Goal: Task Accomplishment & Management: Manage account settings

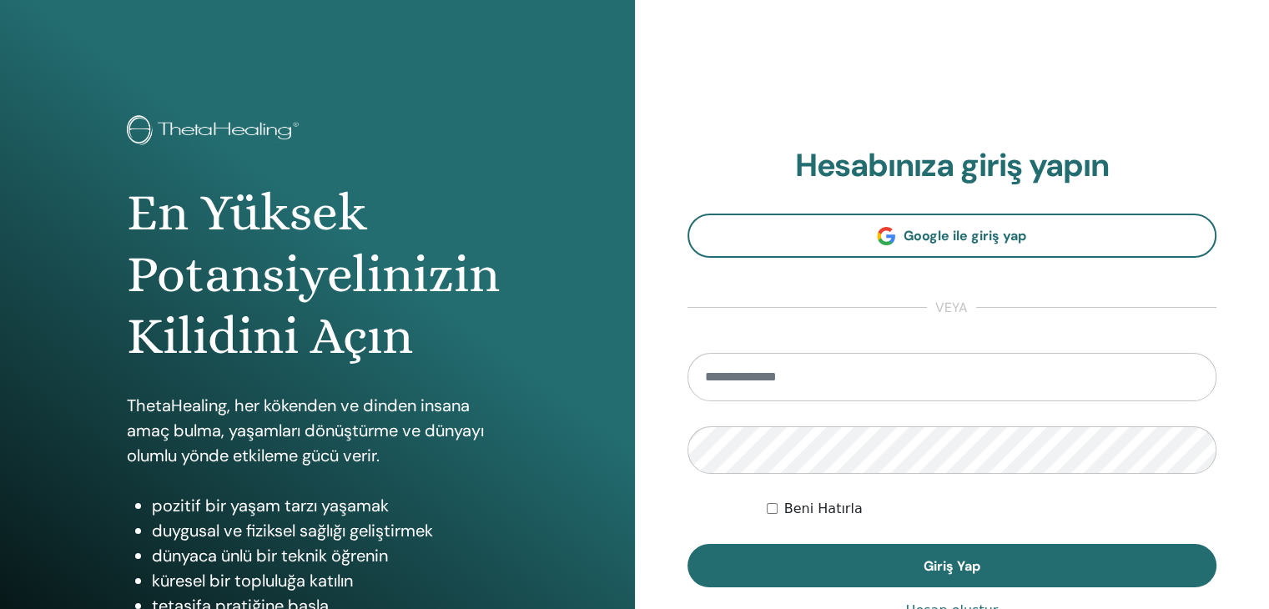
click at [770, 376] on input "email" at bounding box center [953, 377] width 530 height 48
type input "**********"
click at [688, 544] on button "Giriş Yap" at bounding box center [953, 565] width 530 height 43
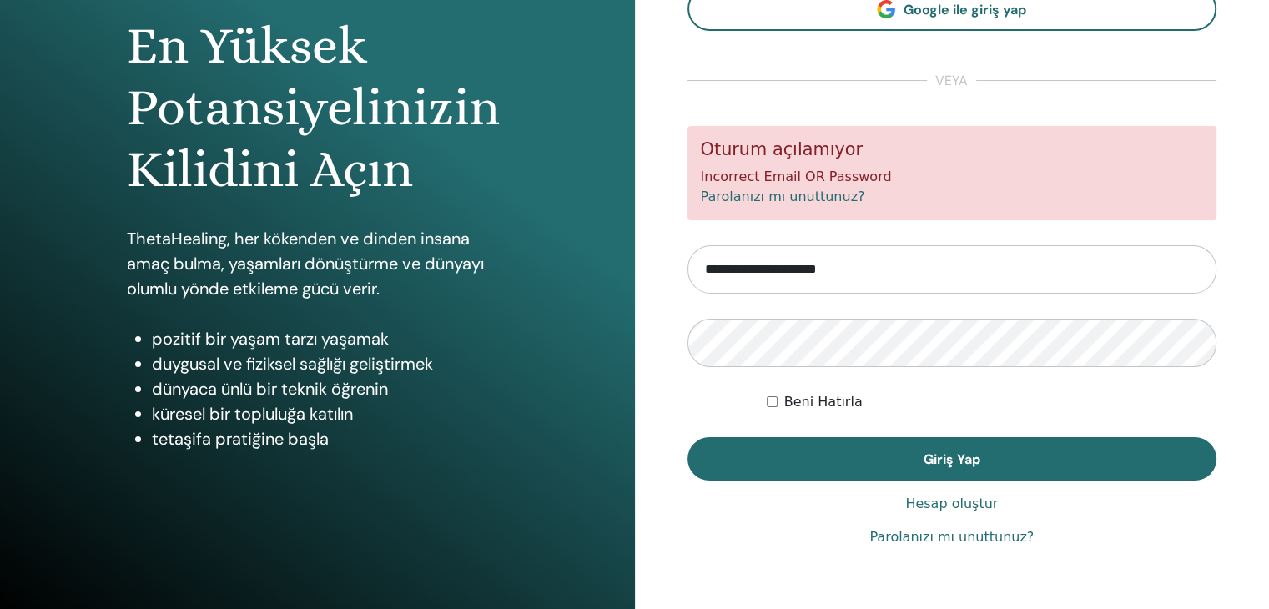
scroll to position [192, 0]
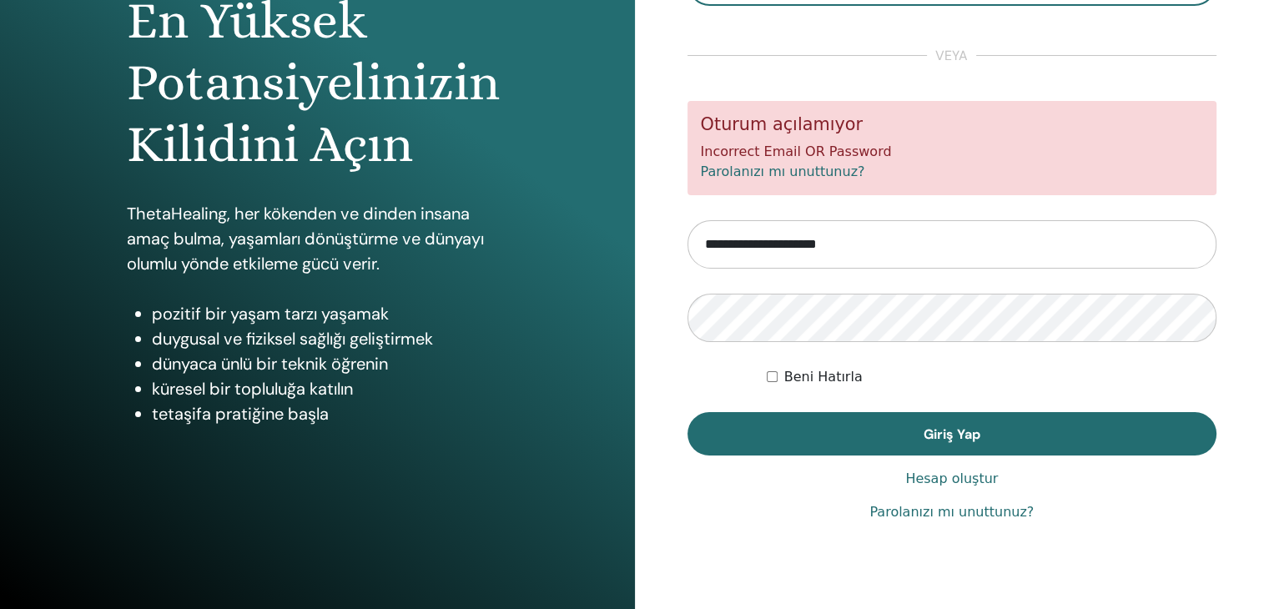
click at [811, 380] on label "Beni Hatırla" at bounding box center [823, 377] width 78 height 20
click at [688, 412] on button "Giriş Yap" at bounding box center [953, 433] width 530 height 43
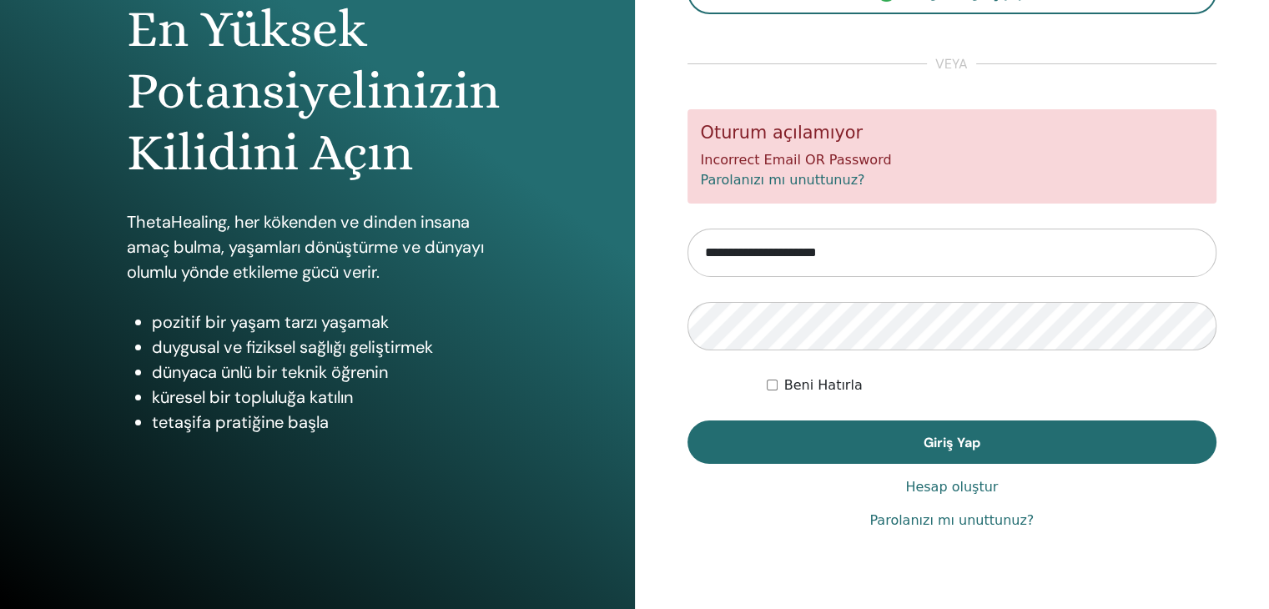
scroll to position [192, 0]
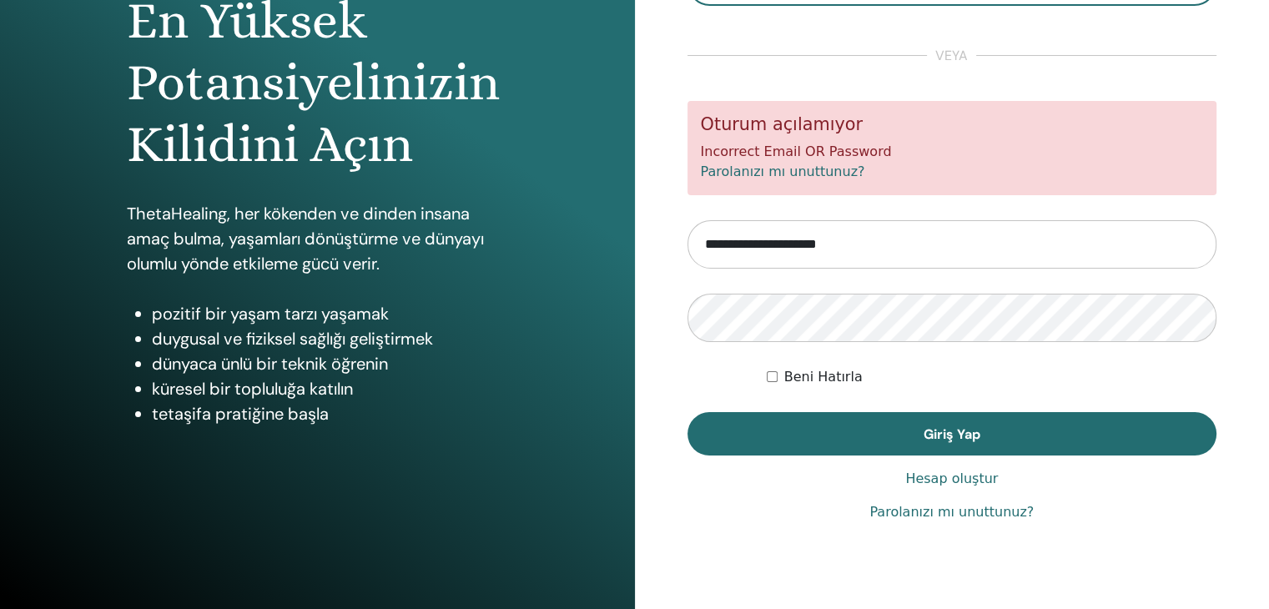
click at [933, 518] on link "Parolanızı mı unuttunuz?" at bounding box center [952, 512] width 164 height 20
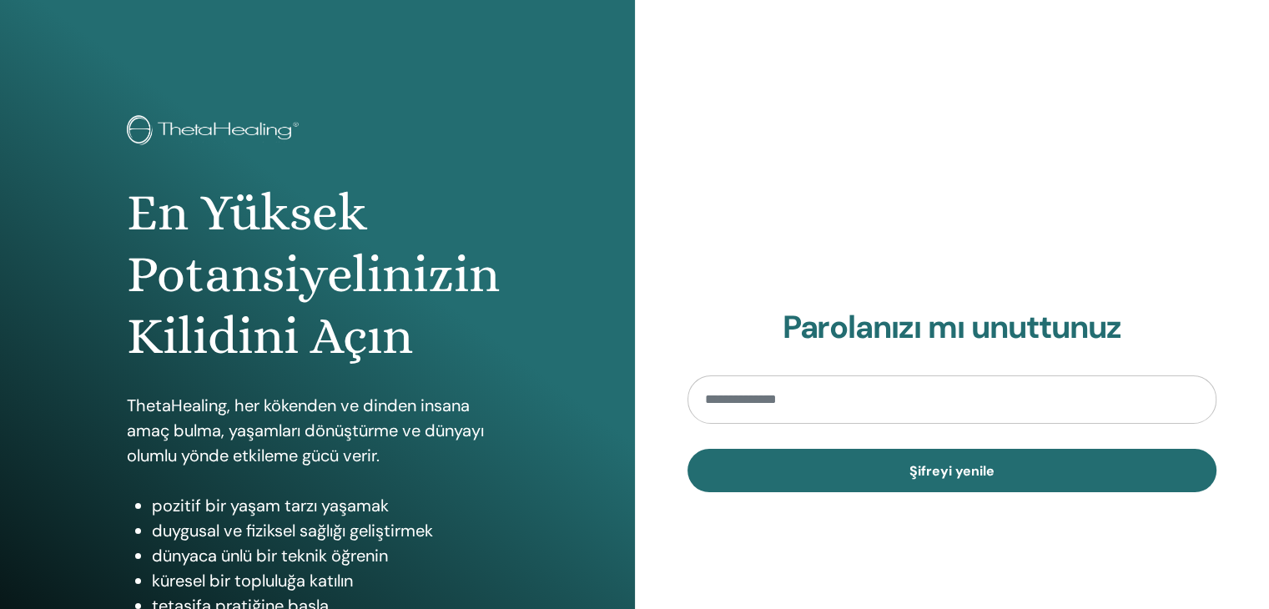
click at [840, 399] on input "email" at bounding box center [953, 400] width 530 height 48
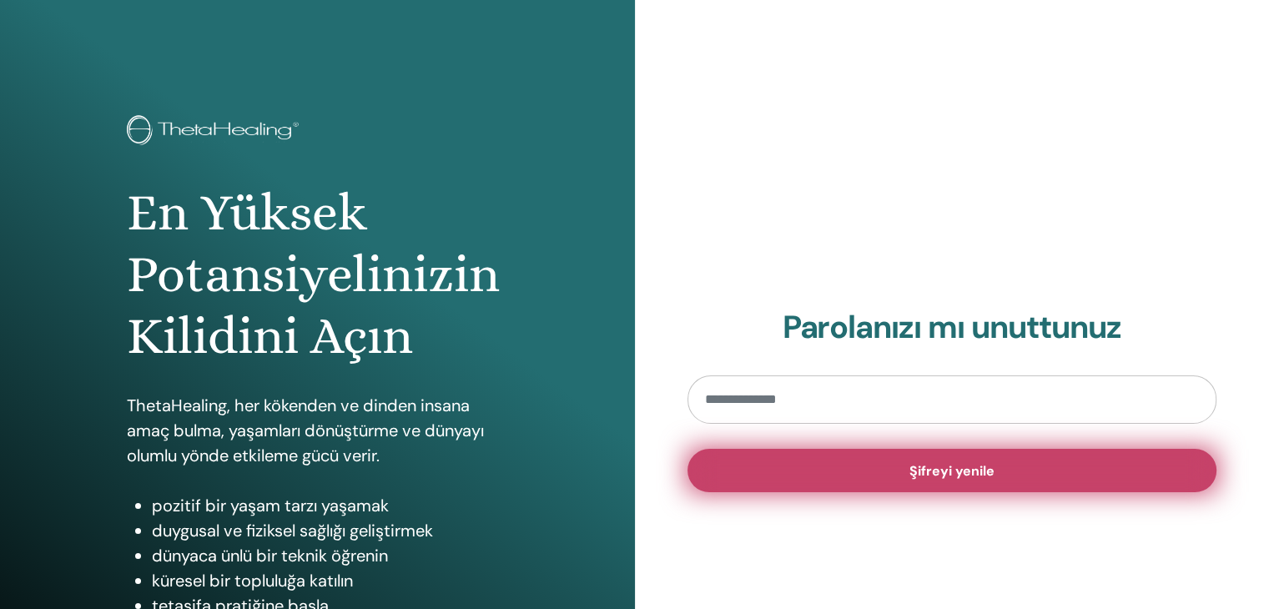
type input "**********"
click at [969, 477] on span "Şifreyi yenile" at bounding box center [952, 471] width 85 height 18
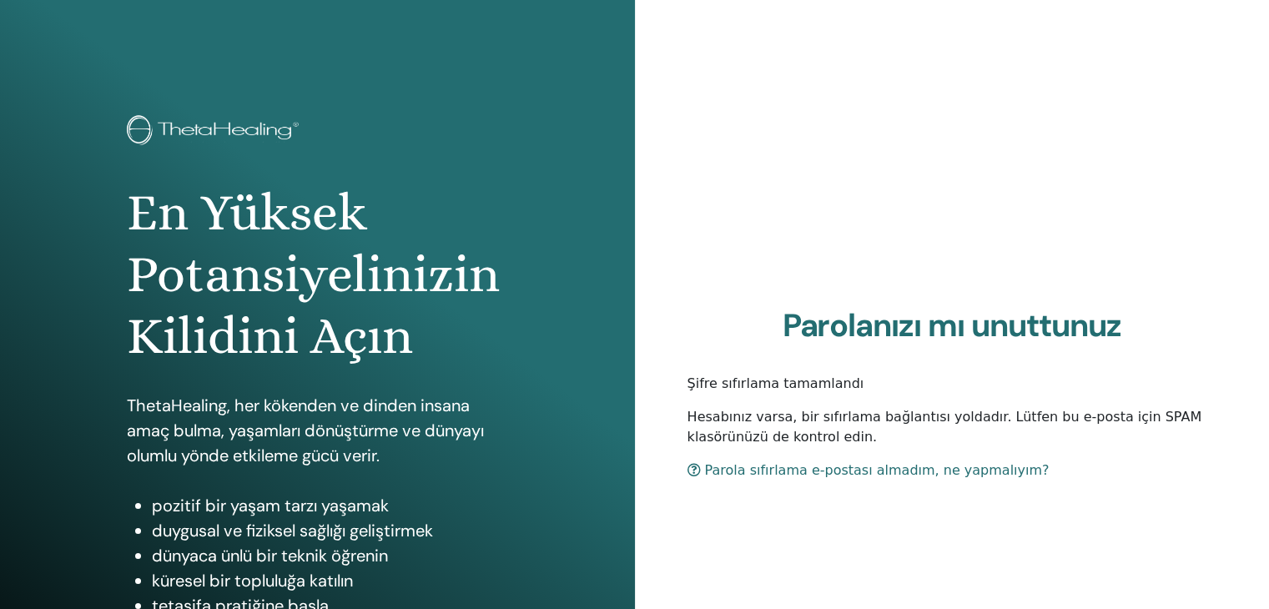
drag, startPoint x: 830, startPoint y: 426, endPoint x: 956, endPoint y: 428, distance: 126.0
click at [956, 428] on p "Hesabınız varsa, bir sıfırlama bağlantısı yoldadır. Lütfen bu e-posta için SPAM…" at bounding box center [953, 427] width 530 height 40
click at [950, 420] on p "Hesabınız varsa, bir sıfırlama bağlantısı yoldadır. Lütfen bu e-posta için SPAM…" at bounding box center [953, 427] width 530 height 40
click at [922, 418] on p "Hesabınız varsa, bir sıfırlama bağlantısı yoldadır. Lütfen bu e-posta için SPAM…" at bounding box center [953, 427] width 530 height 40
drag, startPoint x: 972, startPoint y: 421, endPoint x: 1002, endPoint y: 424, distance: 30.2
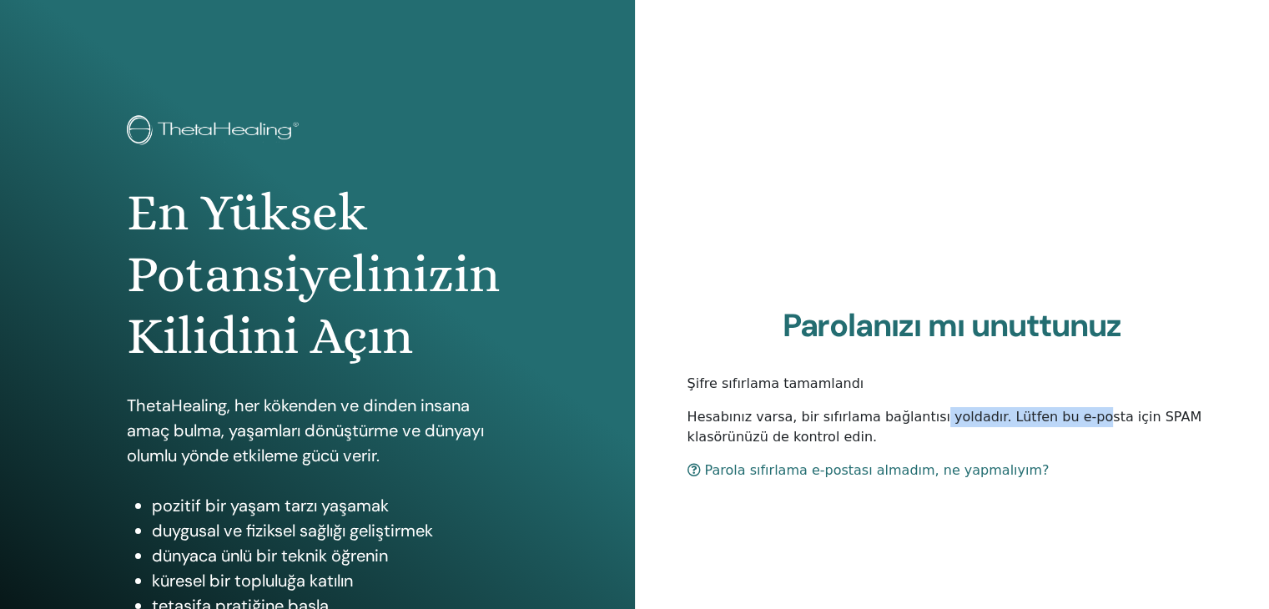
click at [1002, 424] on p "Hesabınız varsa, bir sıfırlama bağlantısı yoldadır. Lütfen bu e-posta için SPAM…" at bounding box center [953, 427] width 530 height 40
drag, startPoint x: 1215, startPoint y: 421, endPoint x: 1215, endPoint y: 443, distance: 21.7
click at [1215, 443] on p "Hesabınız varsa, bir sıfırlama bağlantısı yoldadır. Lütfen bu e-posta için SPAM…" at bounding box center [953, 427] width 530 height 40
click at [1215, 441] on p "Hesabınız varsa, bir sıfırlama bağlantısı yoldadır. Lütfen bu e-posta için SPAM…" at bounding box center [953, 427] width 530 height 40
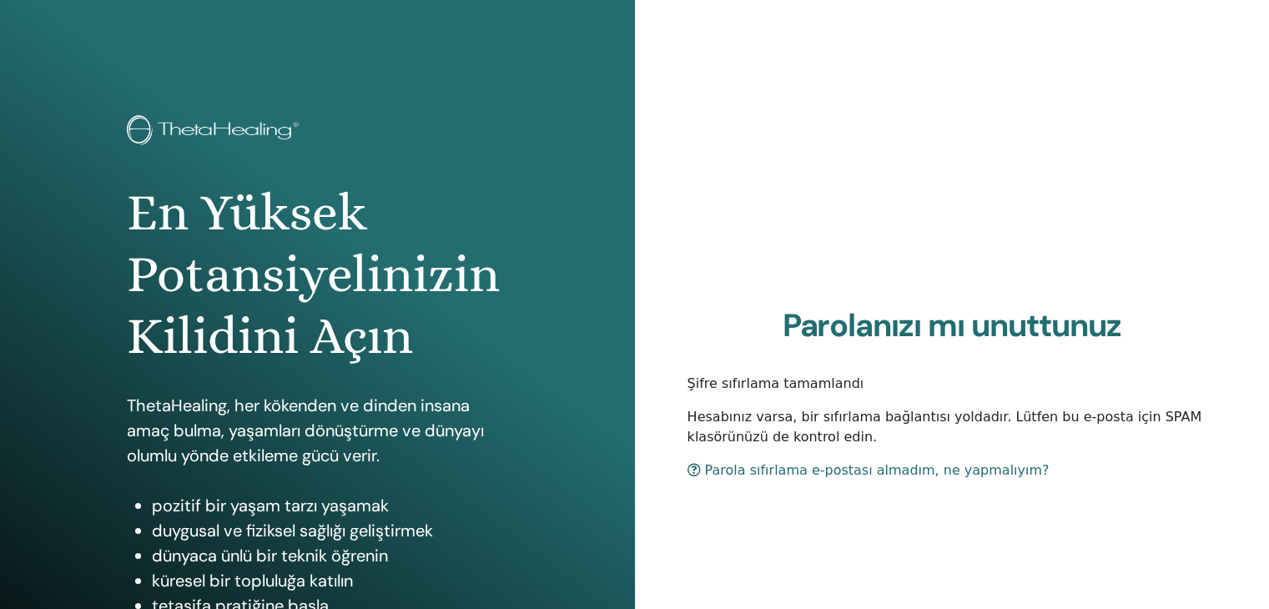
click at [898, 478] on link "Parola sıfırlama e-postası almadım, ne yapmalıyım?" at bounding box center [869, 470] width 362 height 16
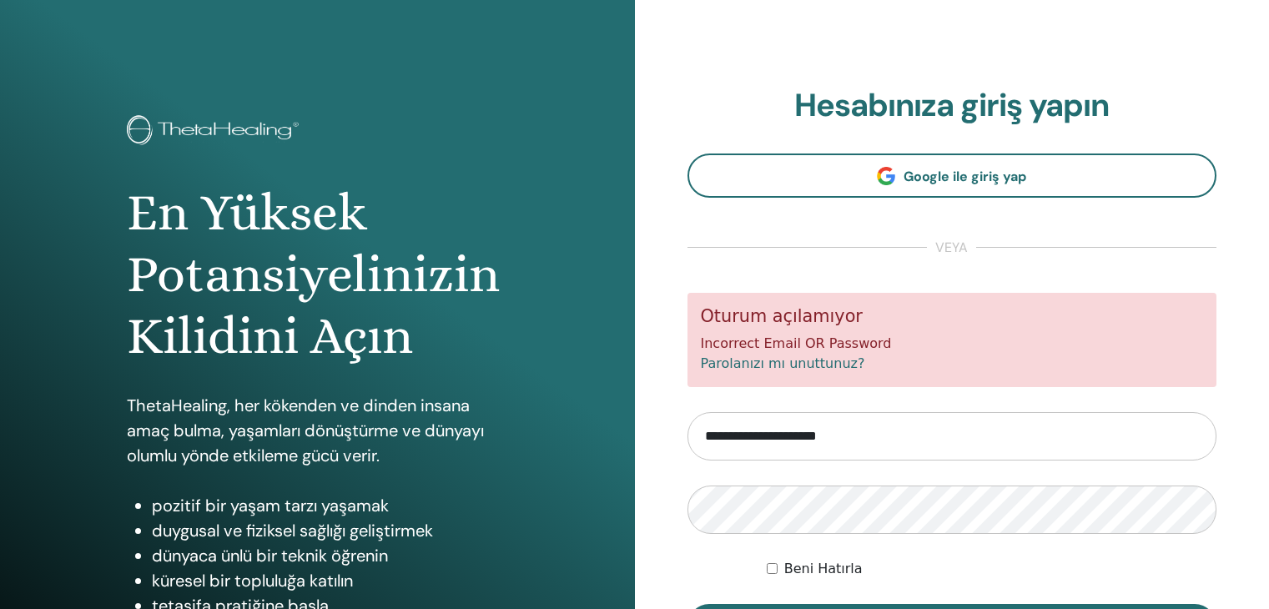
scroll to position [190, 0]
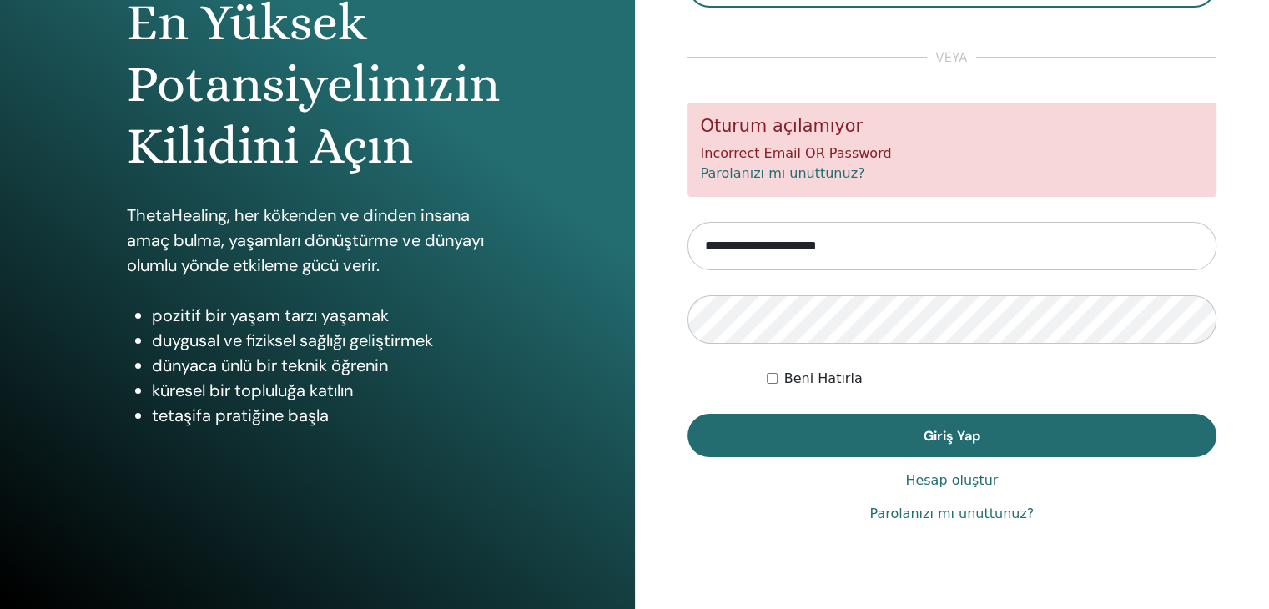
click at [792, 241] on input "**********" at bounding box center [953, 246] width 530 height 48
drag, startPoint x: 788, startPoint y: 243, endPoint x: 470, endPoint y: 241, distance: 318.0
click at [461, 242] on div "En Yüksek Potansiyelinizin Kilidini Açın ThetaHealing, her kökenden ve dinden i…" at bounding box center [634, 210] width 1269 height 801
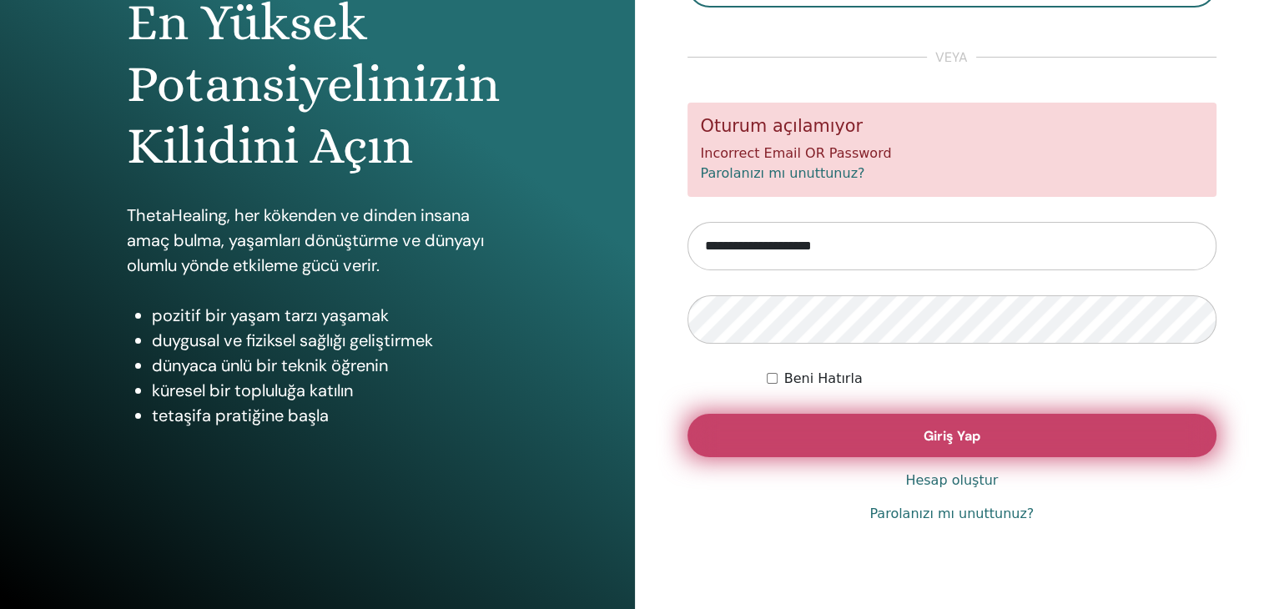
type input "**********"
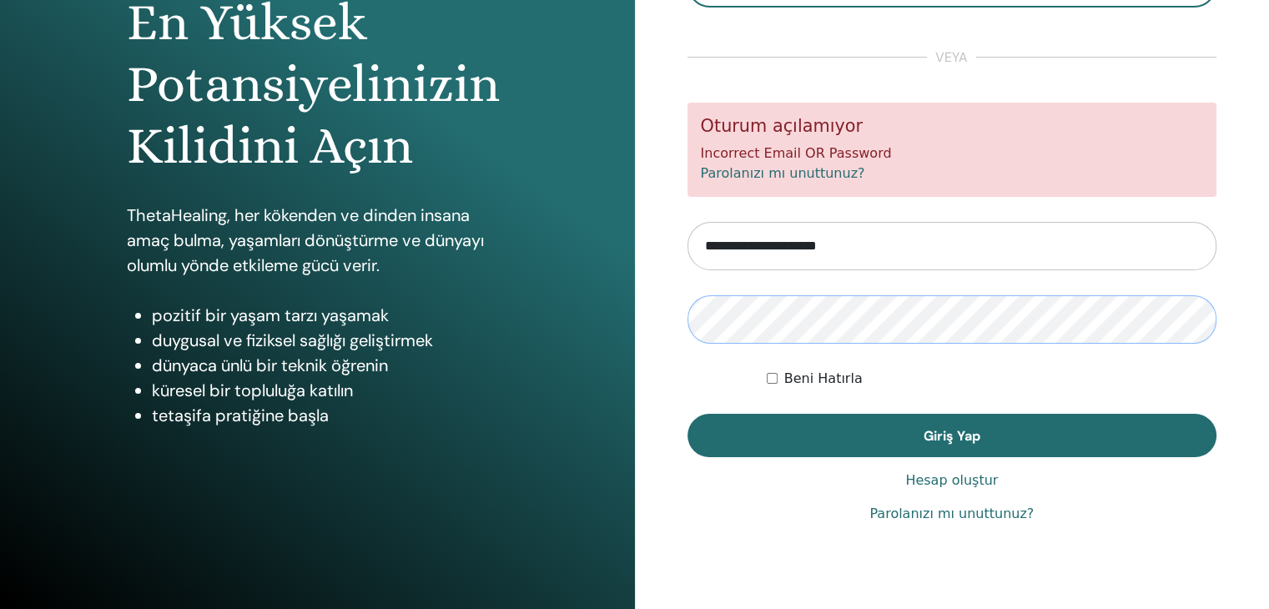
click at [688, 414] on button "Giriş Yap" at bounding box center [953, 435] width 530 height 43
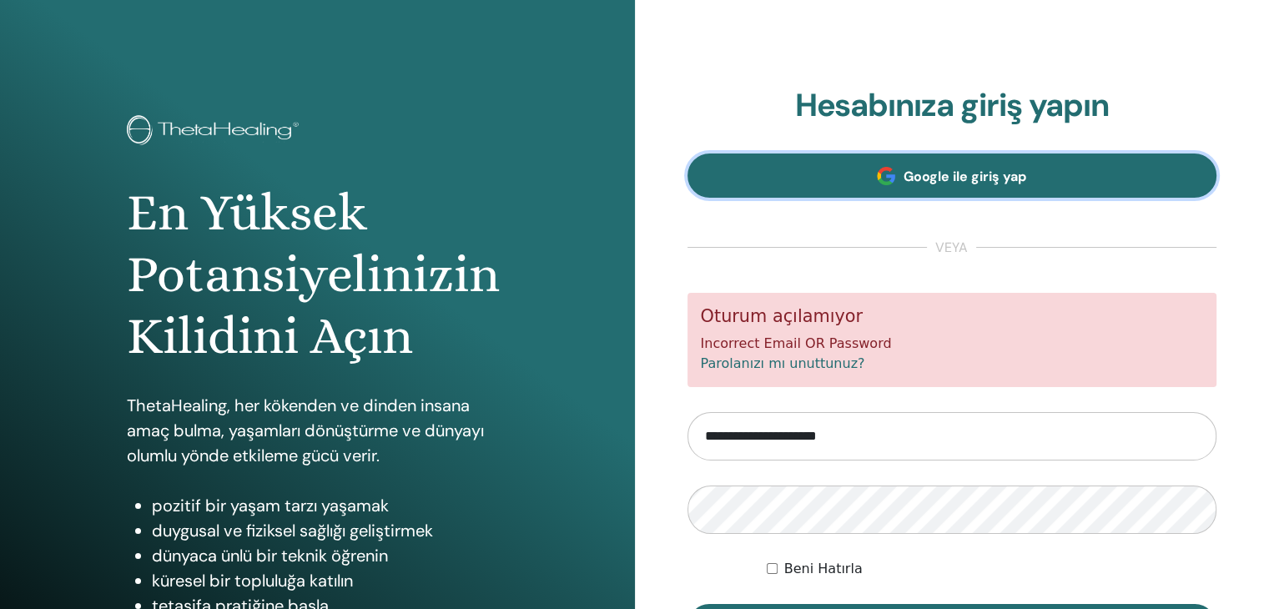
click at [987, 174] on span "Google ile giriş yap" at bounding box center [965, 177] width 123 height 18
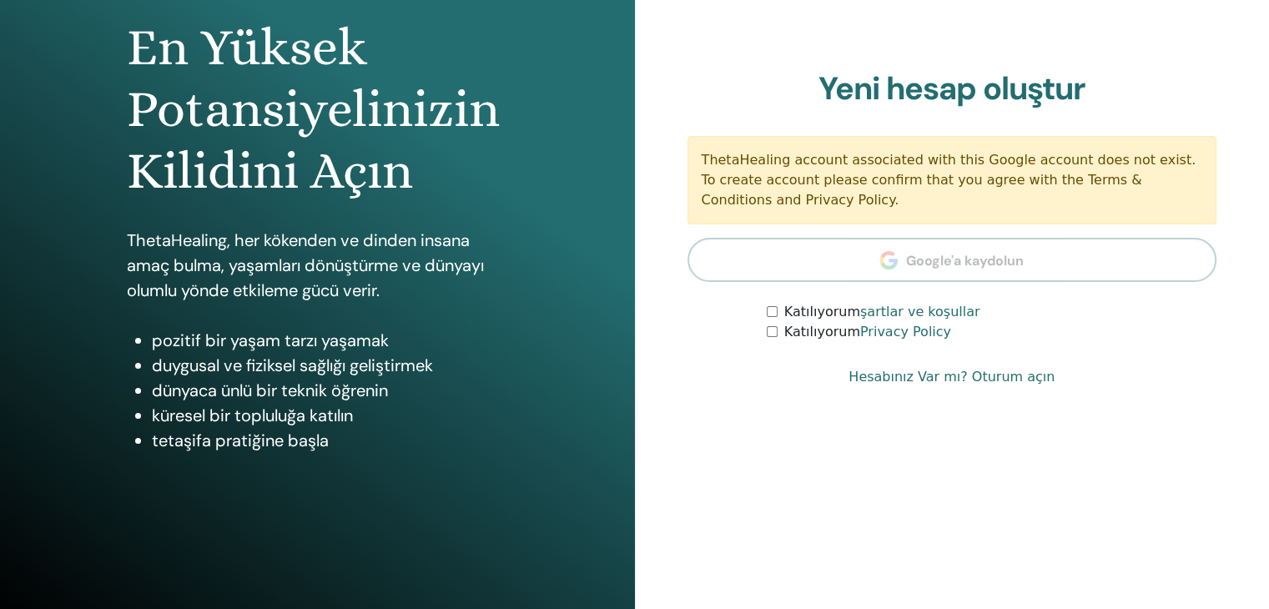
scroll to position [167, 0]
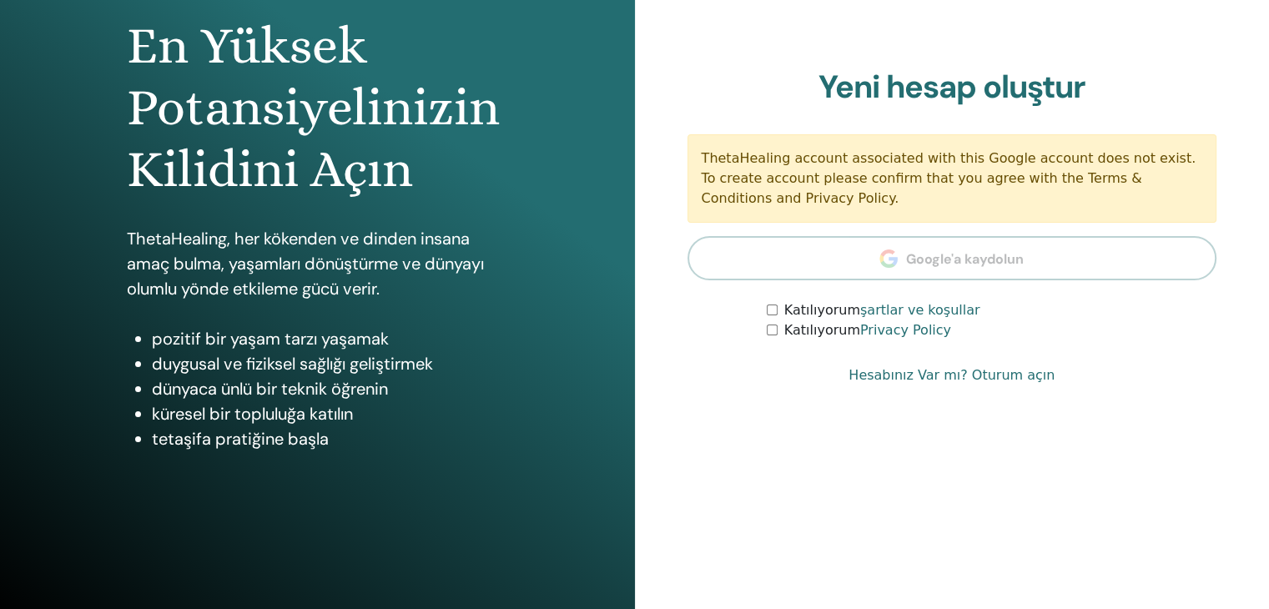
click at [903, 375] on link "Hesabınız Var mı? Oturum açın" at bounding box center [952, 376] width 206 height 20
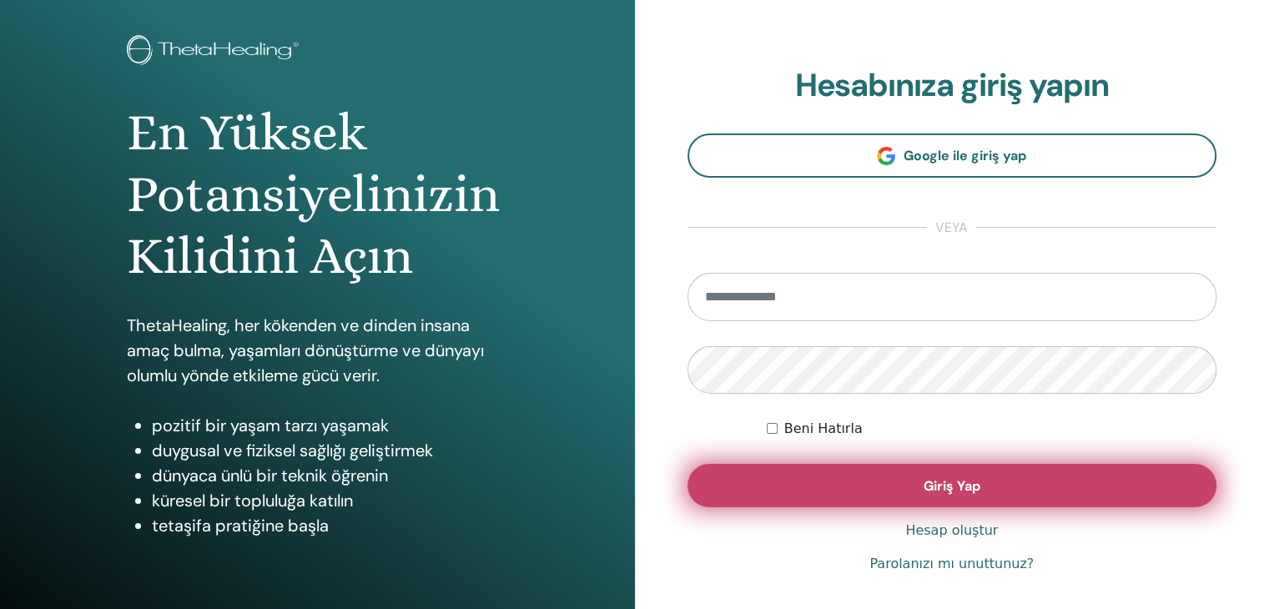
scroll to position [167, 0]
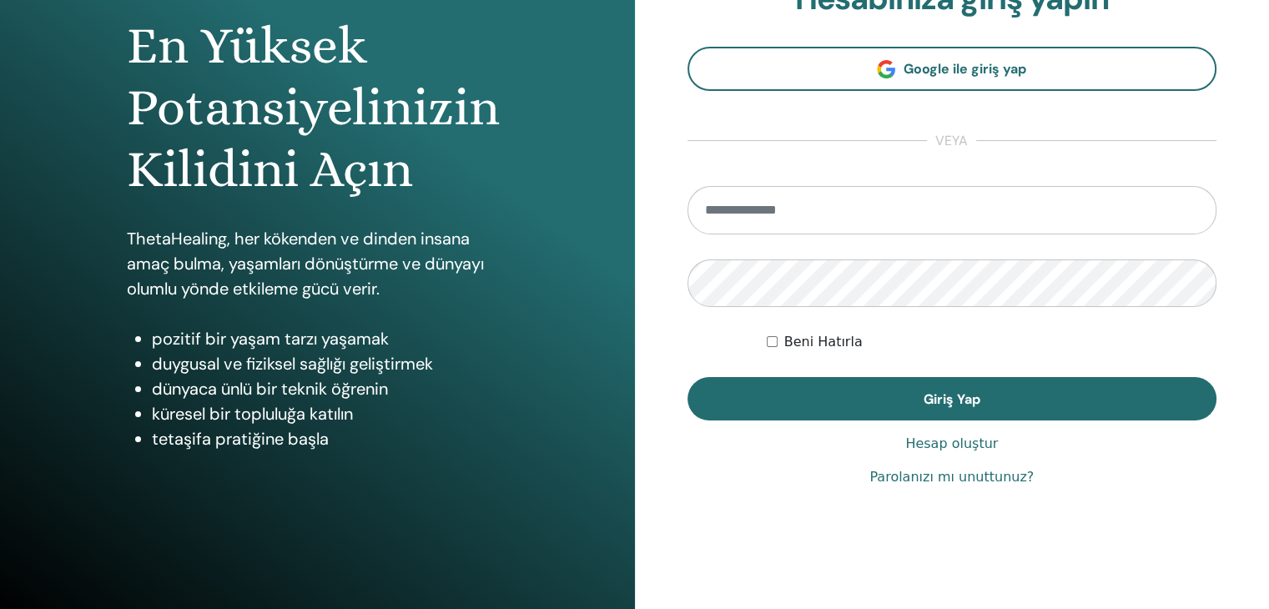
click at [961, 481] on link "Parolanızı mı unuttunuz?" at bounding box center [952, 477] width 164 height 20
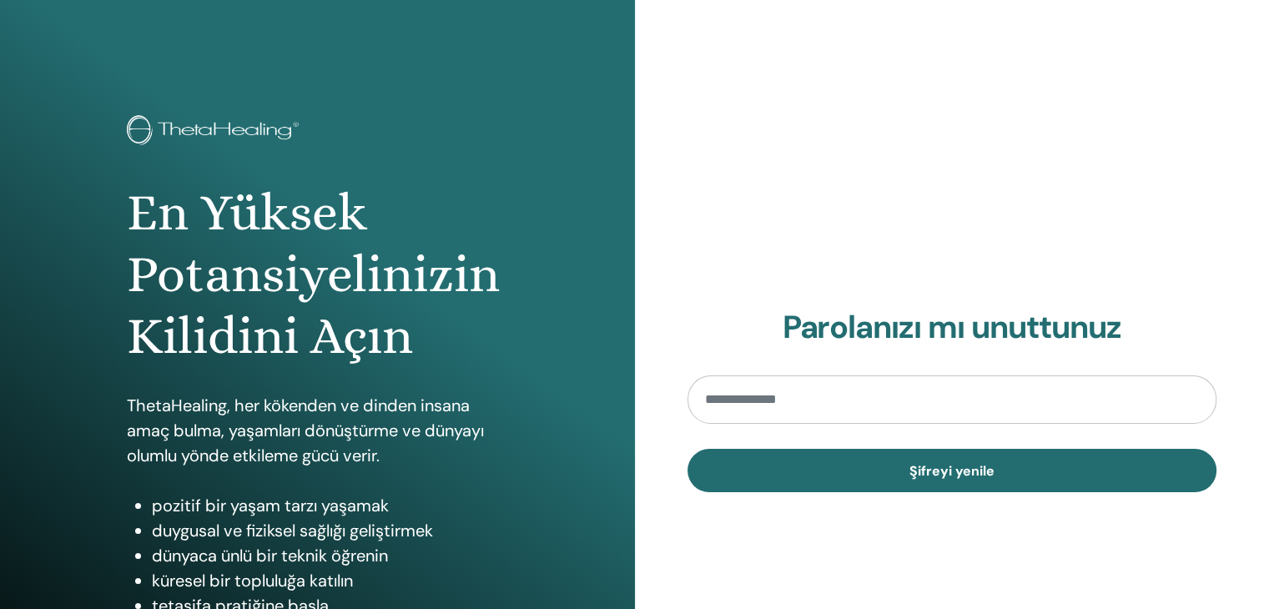
click at [840, 401] on input "email" at bounding box center [953, 400] width 530 height 48
type input "**********"
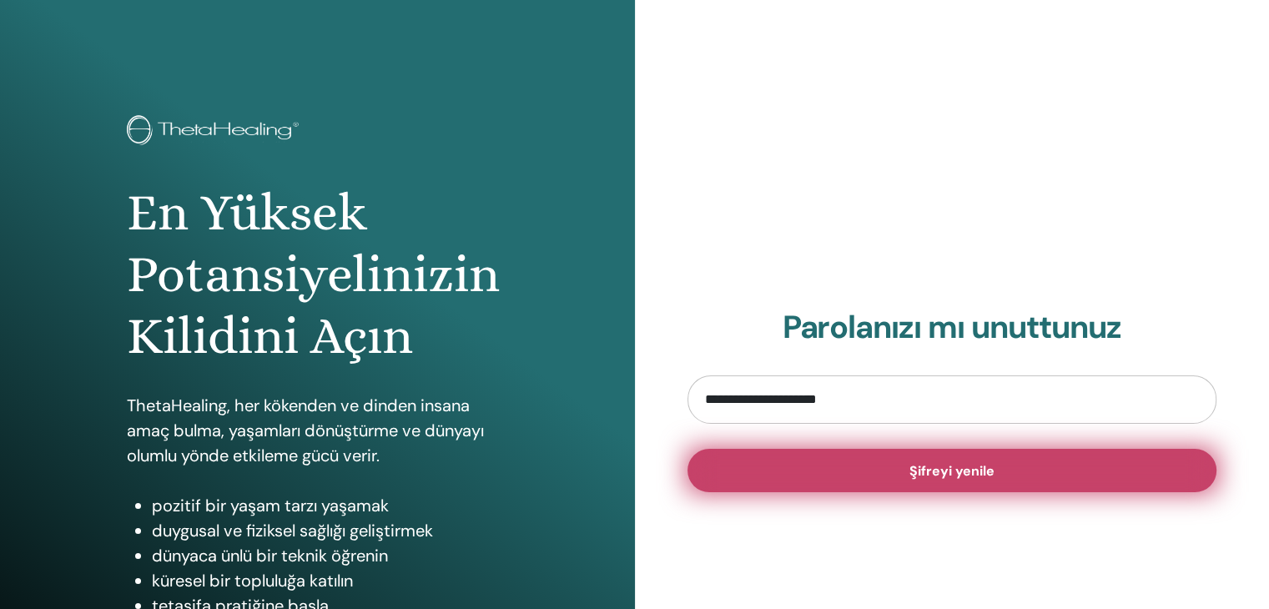
click at [1005, 488] on button "Şifreyi yenile" at bounding box center [953, 470] width 530 height 43
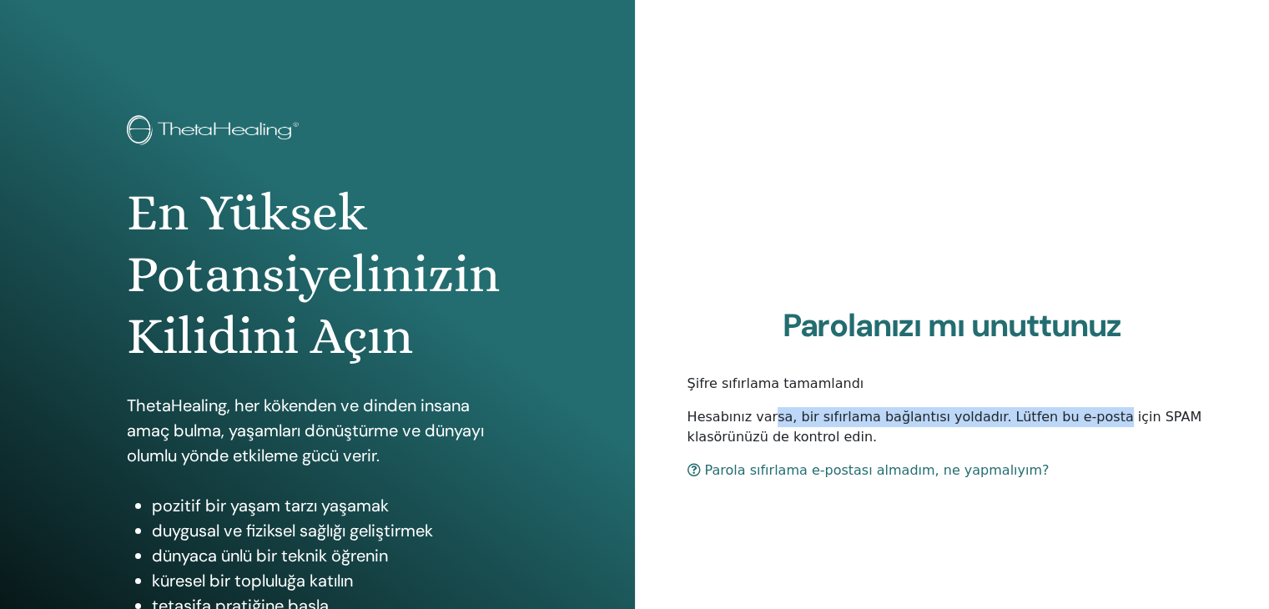
drag, startPoint x: 762, startPoint y: 411, endPoint x: 1019, endPoint y: 416, distance: 257.1
click at [1019, 416] on p "Hesabınız varsa, bir sıfırlama bağlantısı yoldadır. Lütfen bu e-posta için SPAM…" at bounding box center [953, 427] width 530 height 40
click at [1021, 416] on p "Hesabınız varsa, bir sıfırlama bağlantısı yoldadır. Lütfen bu e-posta için SPAM…" at bounding box center [953, 427] width 530 height 40
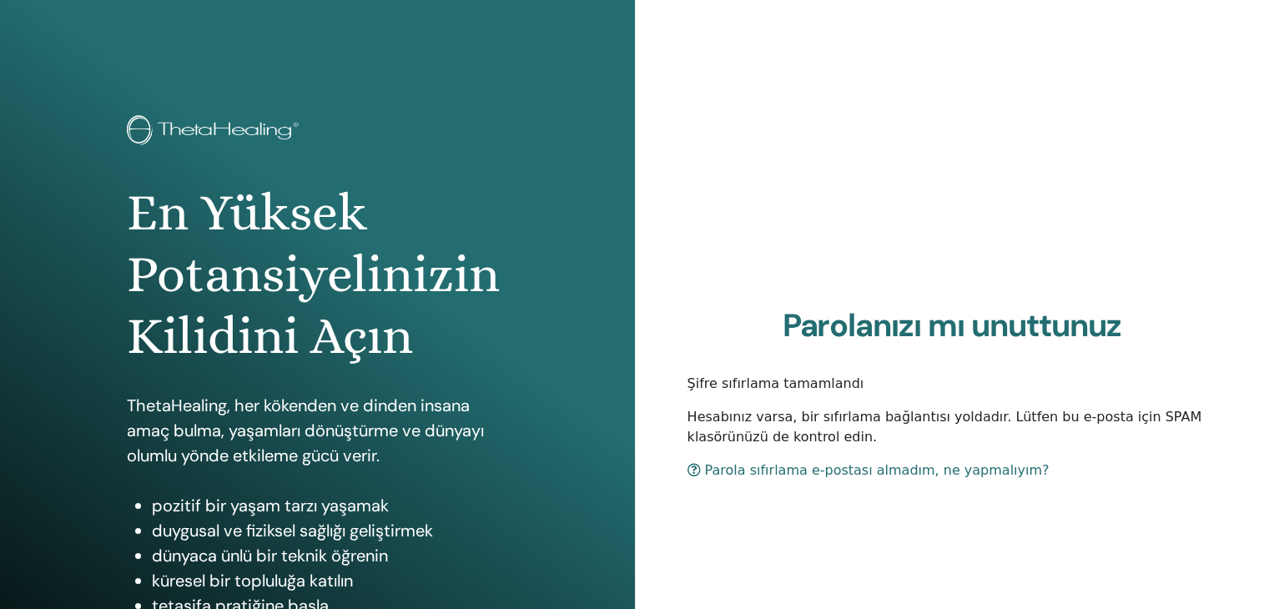
drag, startPoint x: 1007, startPoint y: 416, endPoint x: 1130, endPoint y: 438, distance: 124.6
click at [1130, 438] on p "Hesabınız varsa, bir sıfırlama bağlantısı yoldadır. Lütfen bu e-posta için SPAM…" at bounding box center [953, 427] width 530 height 40
click at [895, 478] on link "Parola sıfırlama e-postası almadım, ne yapmalıyım?" at bounding box center [869, 470] width 362 height 16
